Goal: Information Seeking & Learning: Learn about a topic

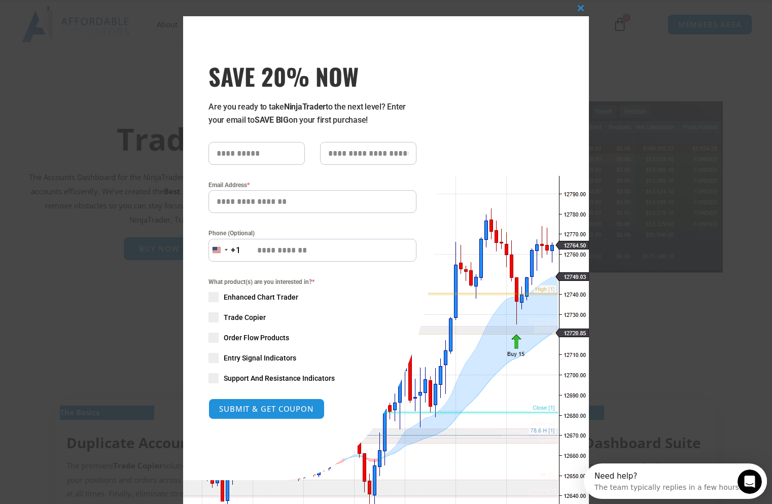
click at [247, 157] on input "SAVE 20% NOW popup" at bounding box center [257, 153] width 96 height 23
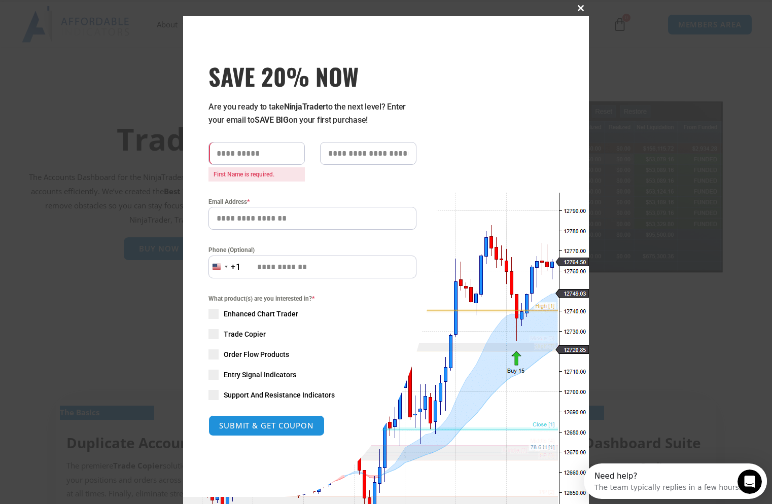
click at [580, 7] on span "SAVE 20% NOW popup" at bounding box center [581, 8] width 16 height 6
